Goal: Task Accomplishment & Management: Complete application form

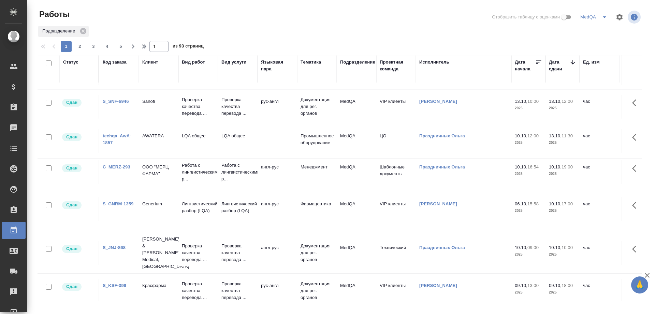
scroll to position [376, 0]
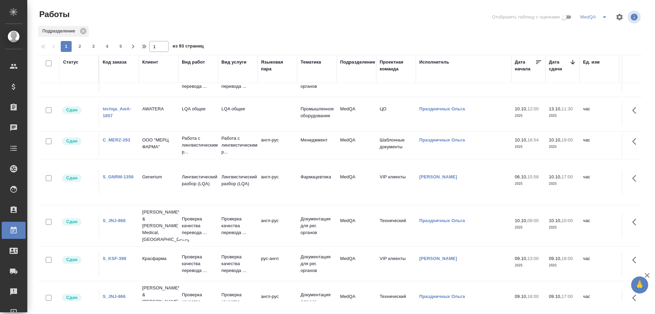
click at [119, 218] on link "S_JNJ-868" at bounding box center [114, 220] width 23 height 5
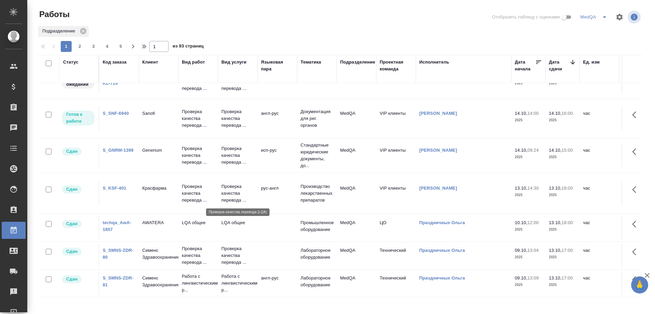
scroll to position [0, 0]
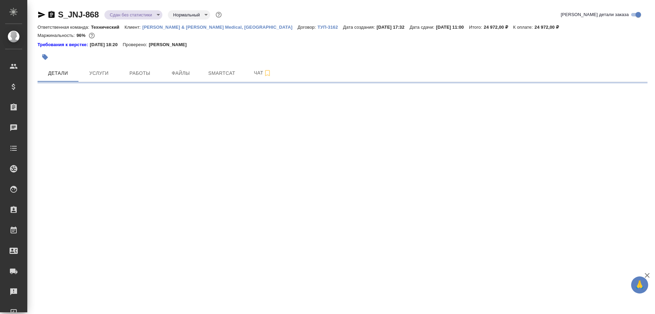
select select "RU"
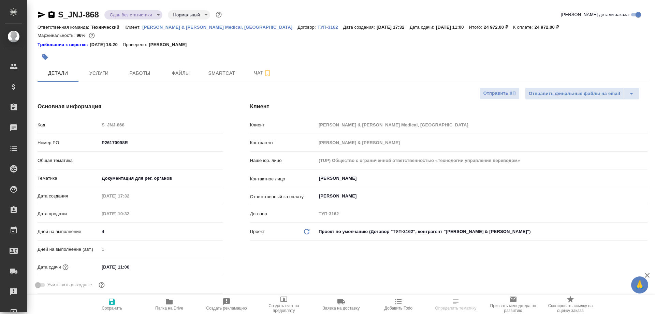
type textarea "x"
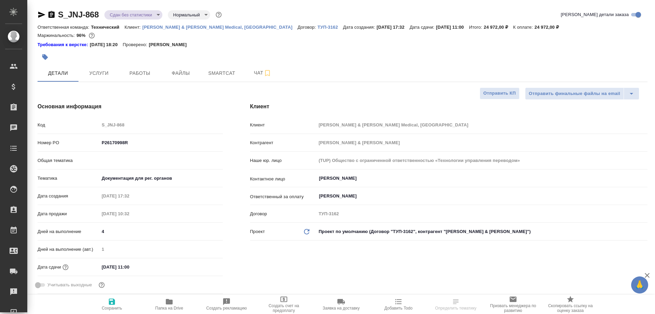
type textarea "x"
type input "[PERSON_NAME]"
click at [170, 301] on icon "button" at bounding box center [169, 301] width 7 height 5
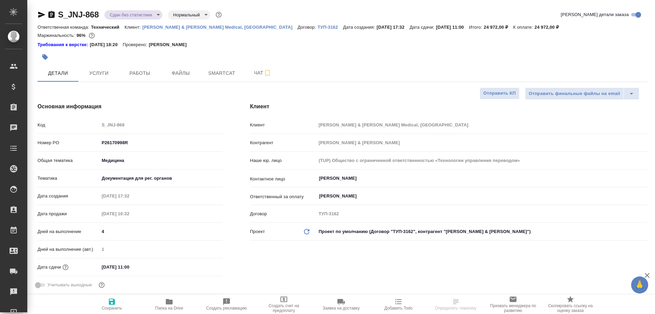
type textarea "x"
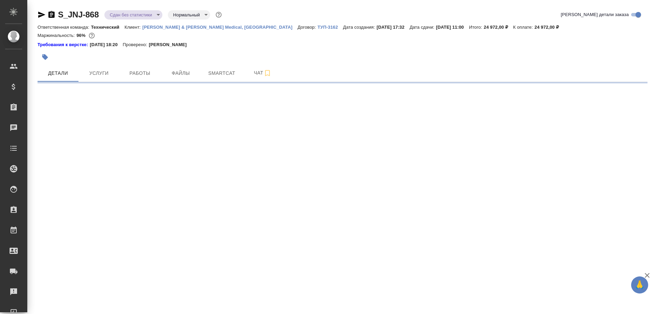
select select "RU"
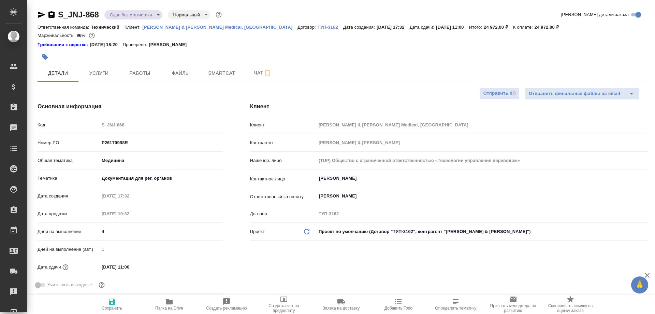
type textarea "x"
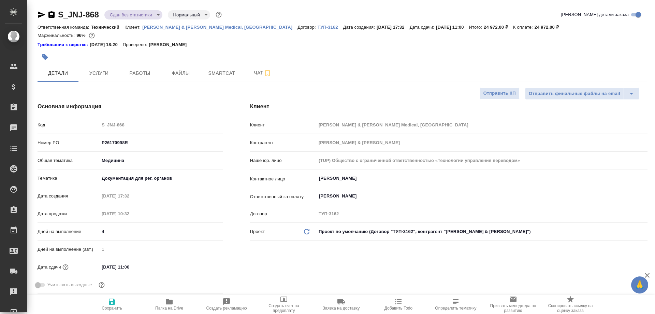
type textarea "x"
